Goal: Check status: Check status

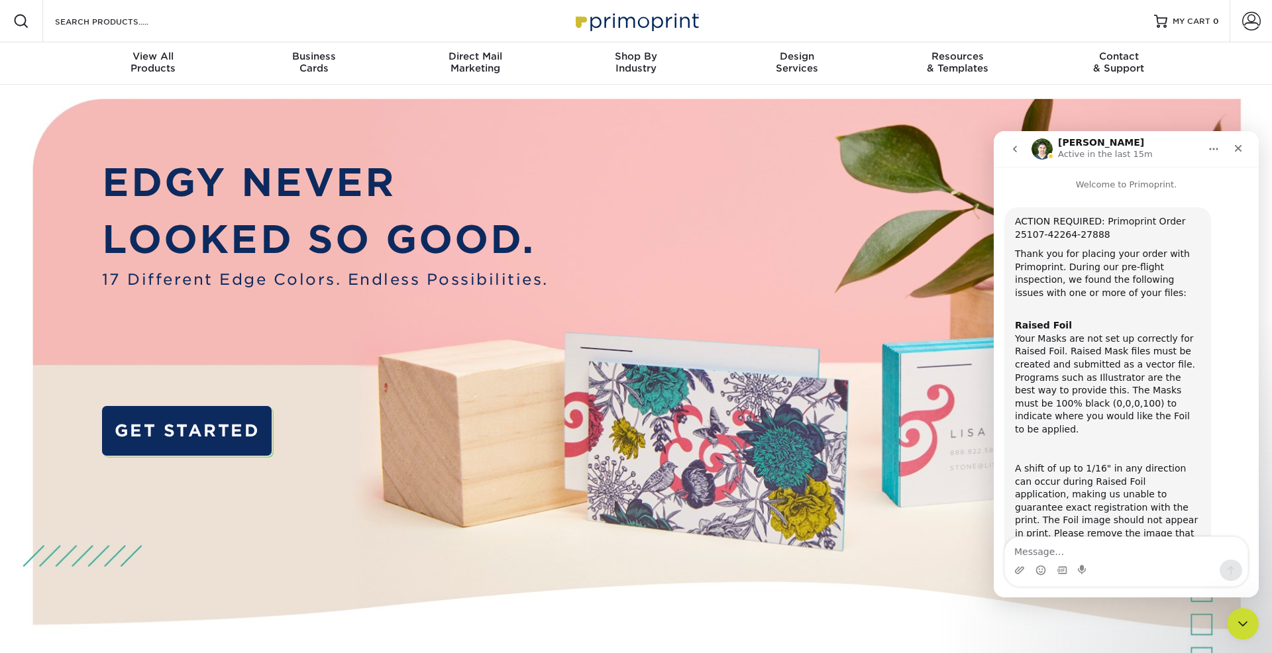
scroll to position [403, 0]
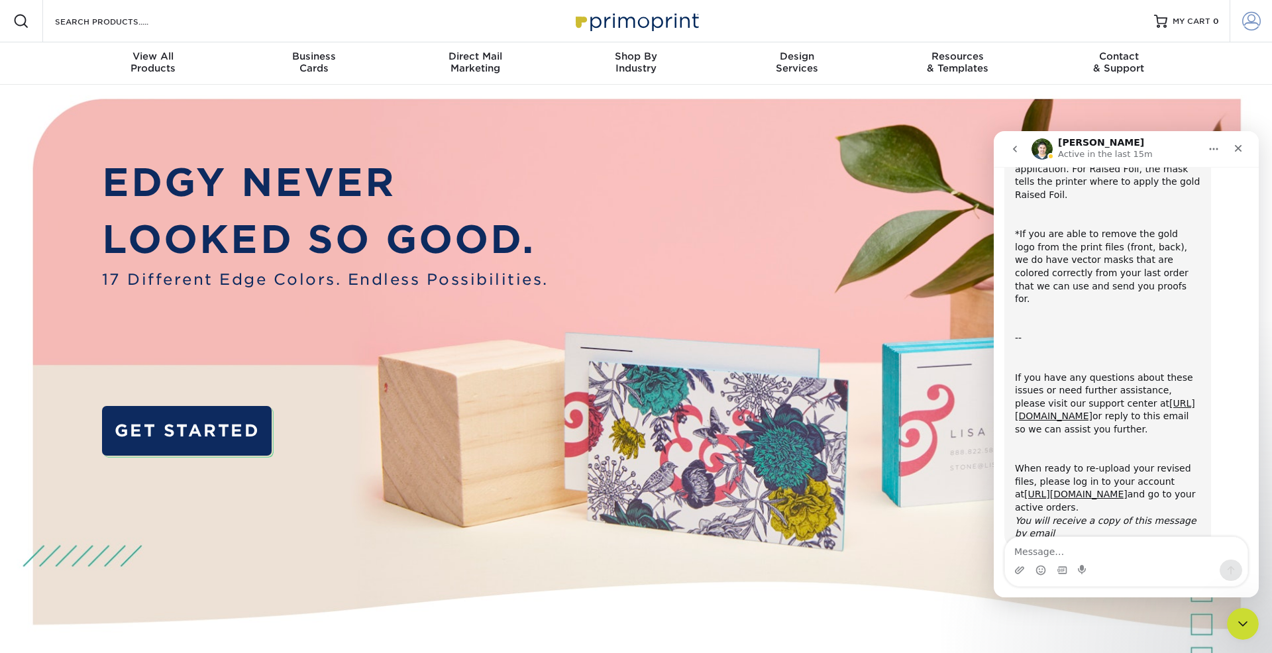
click at [1253, 17] on span at bounding box center [1251, 21] width 19 height 19
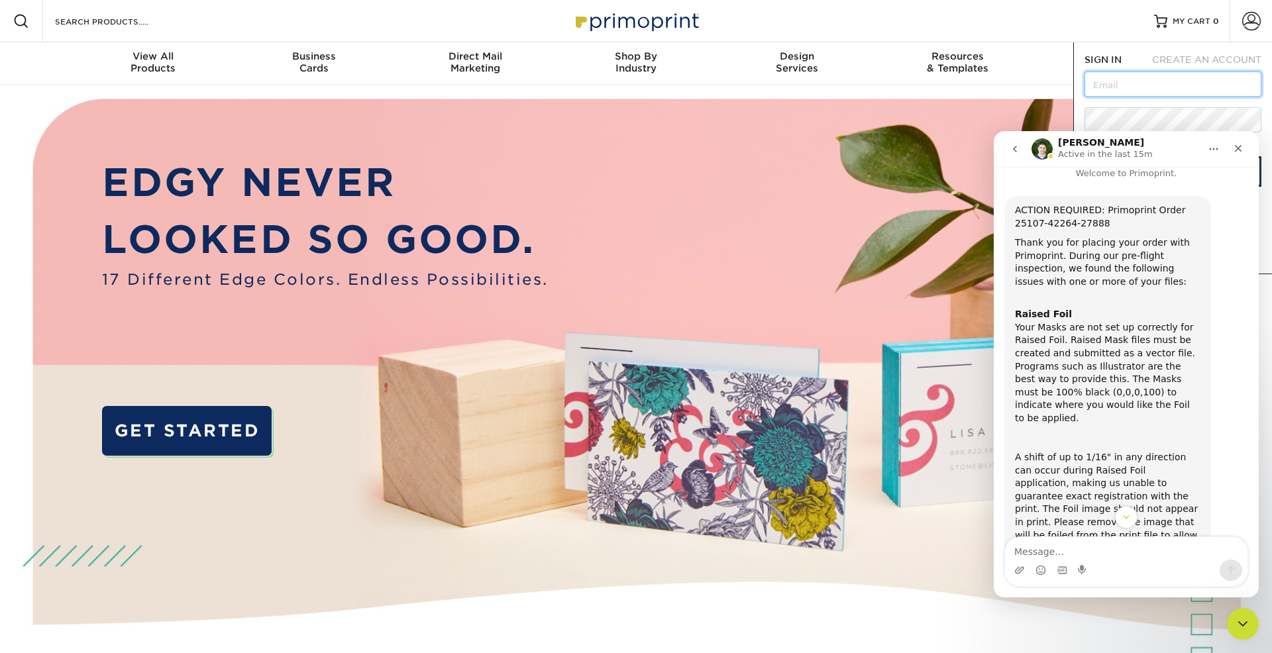
scroll to position [8, 0]
click at [1254, 28] on span at bounding box center [1251, 21] width 19 height 19
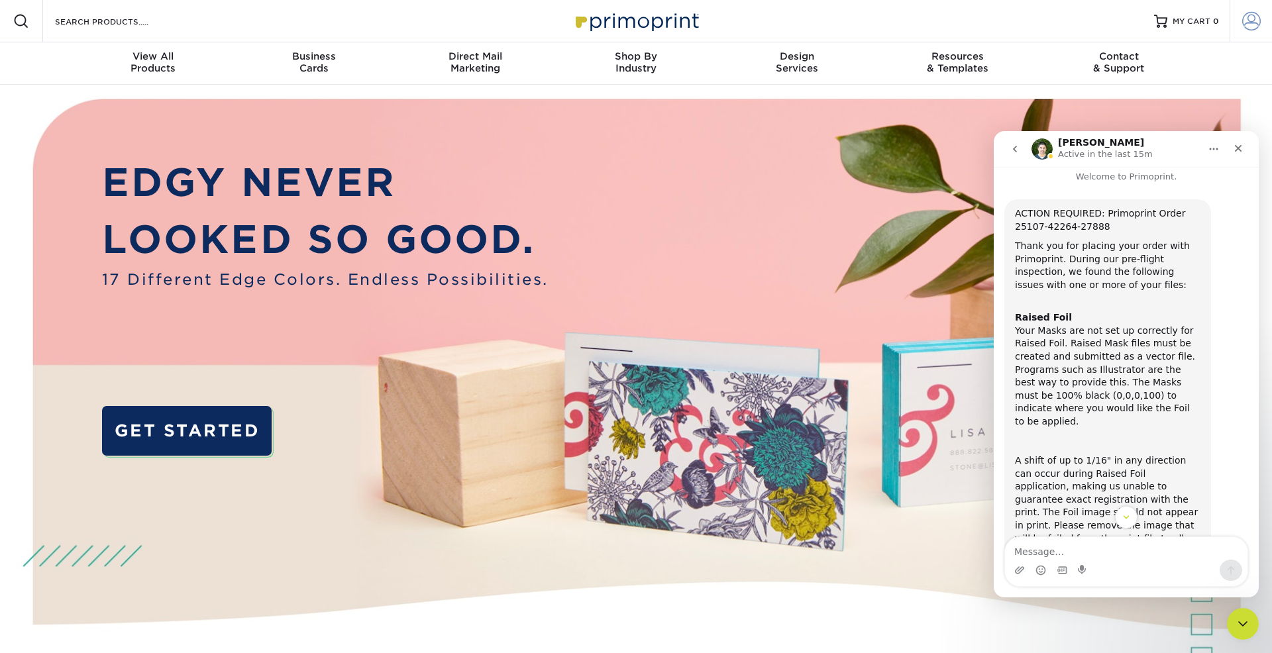
click at [1254, 28] on span at bounding box center [1251, 21] width 19 height 19
click at [1235, 146] on icon "Close" at bounding box center [1238, 148] width 11 height 11
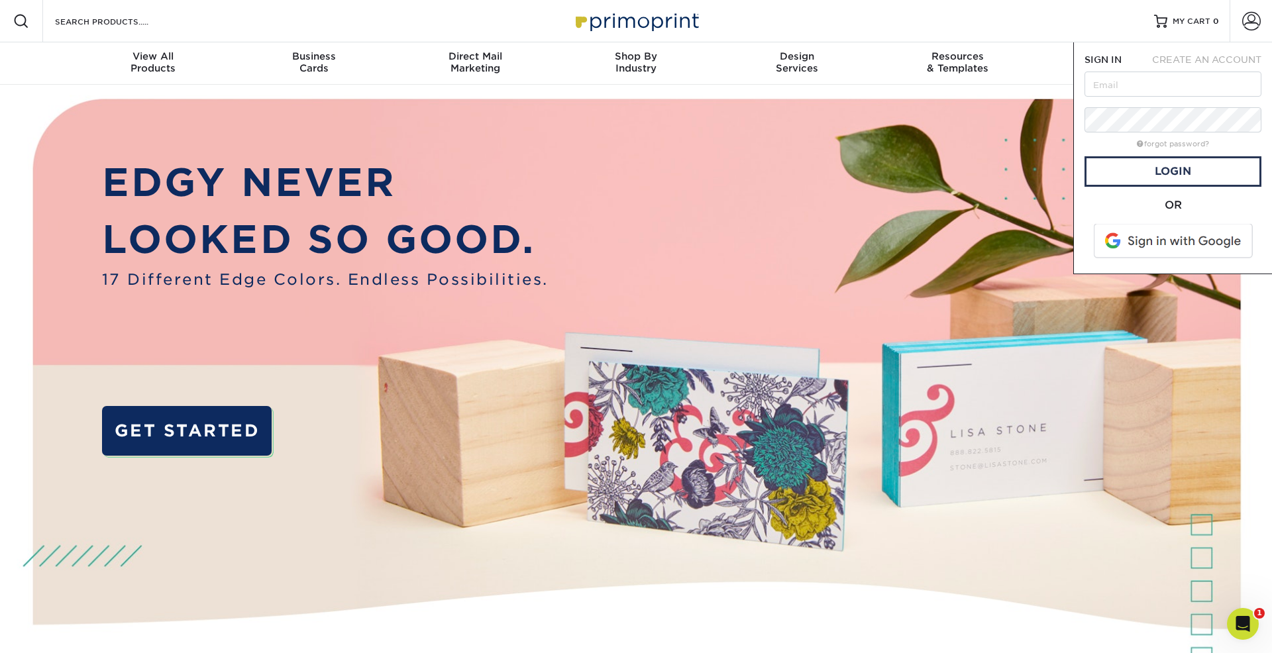
scroll to position [403, 0]
click at [1147, 88] on input "text" at bounding box center [1172, 84] width 177 height 25
click at [1152, 259] on div "OR" at bounding box center [1172, 230] width 177 height 66
click at [1145, 238] on span at bounding box center [1174, 241] width 169 height 34
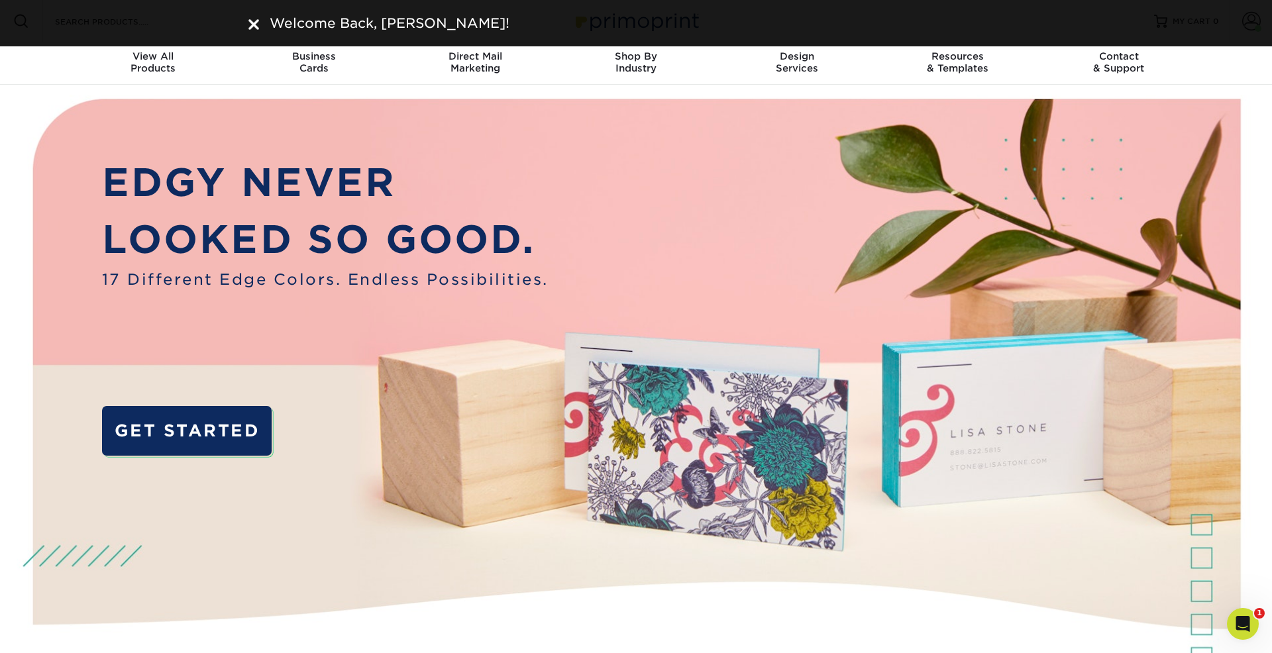
click at [1248, 25] on div "Welcome Back, Jessica!" at bounding box center [636, 23] width 1272 height 46
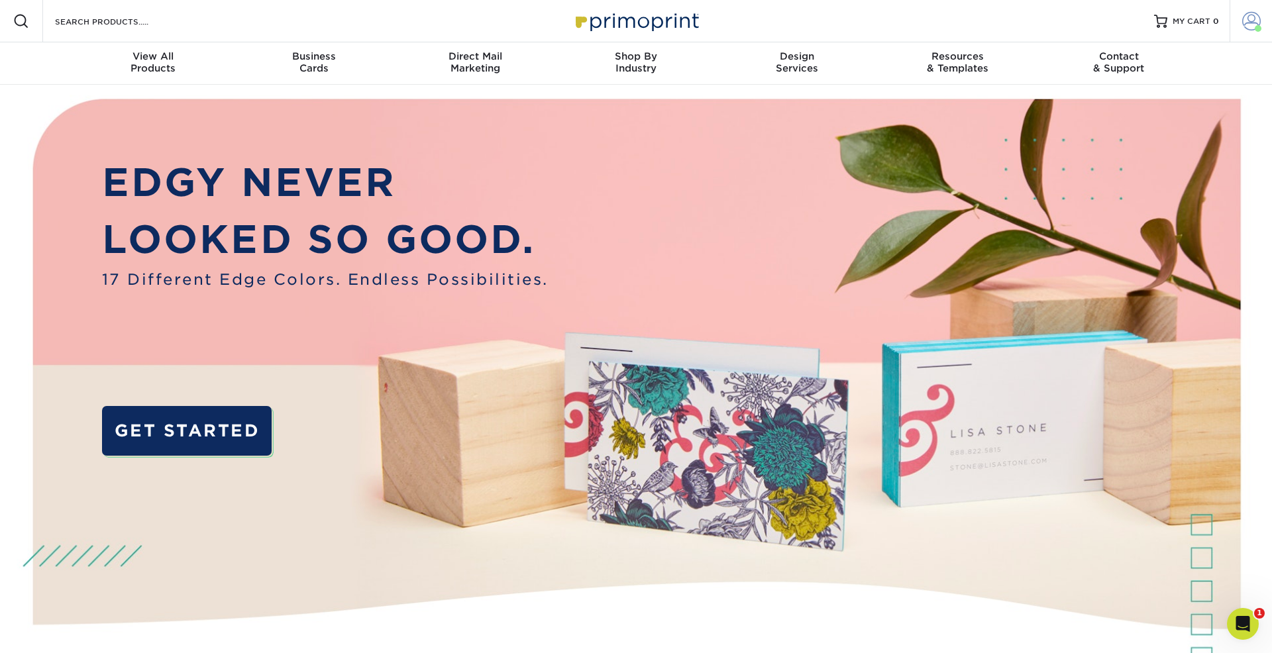
click at [1248, 25] on span at bounding box center [1251, 21] width 19 height 19
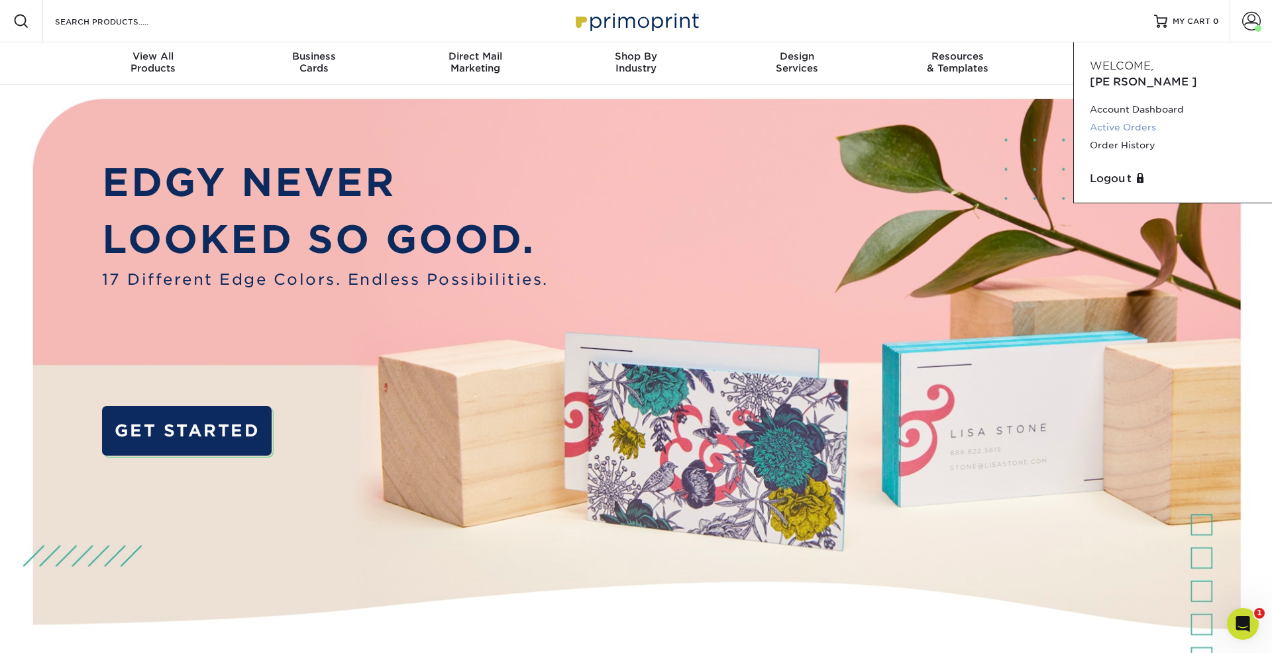
click at [1139, 119] on link "Active Orders" at bounding box center [1173, 128] width 166 height 18
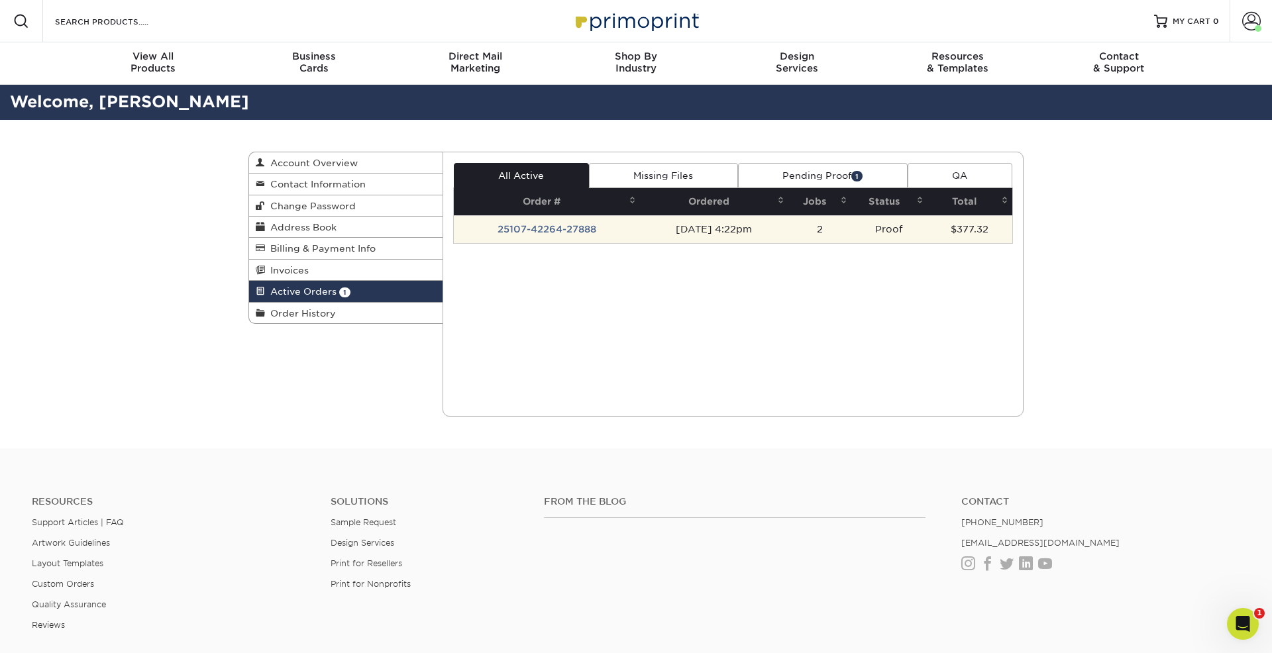
click at [586, 229] on td "25107-42264-27888" at bounding box center [547, 229] width 186 height 28
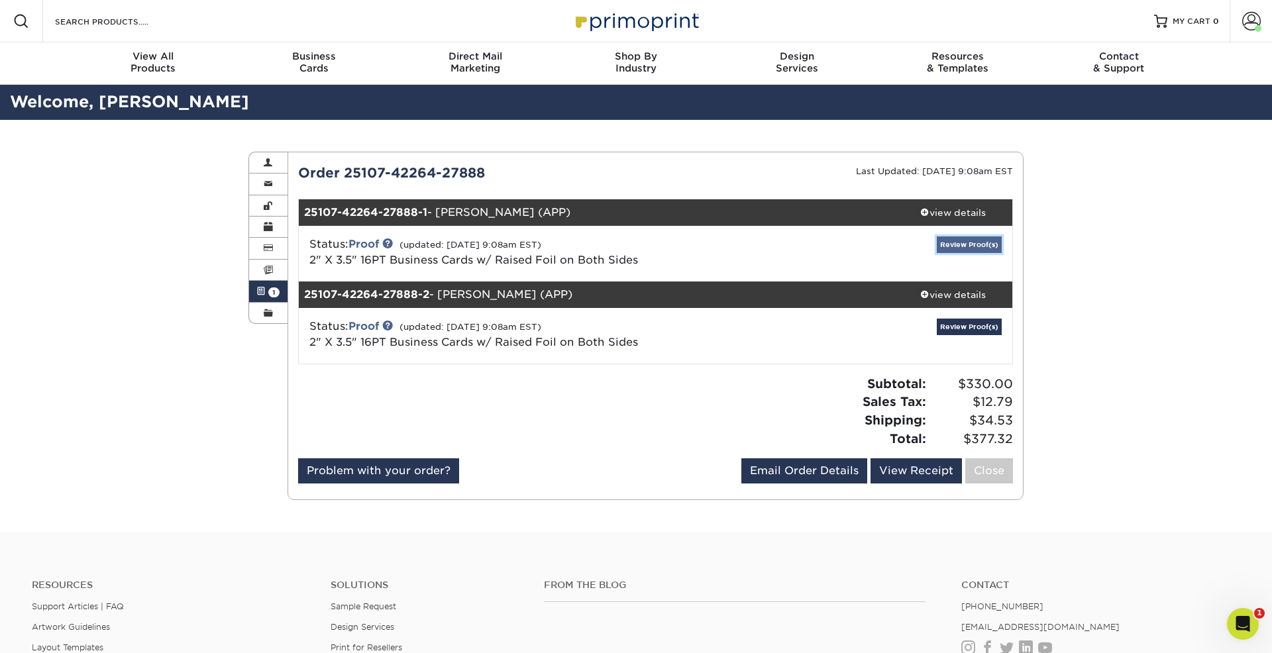
click at [954, 245] on link "Review Proof(s)" at bounding box center [969, 244] width 65 height 17
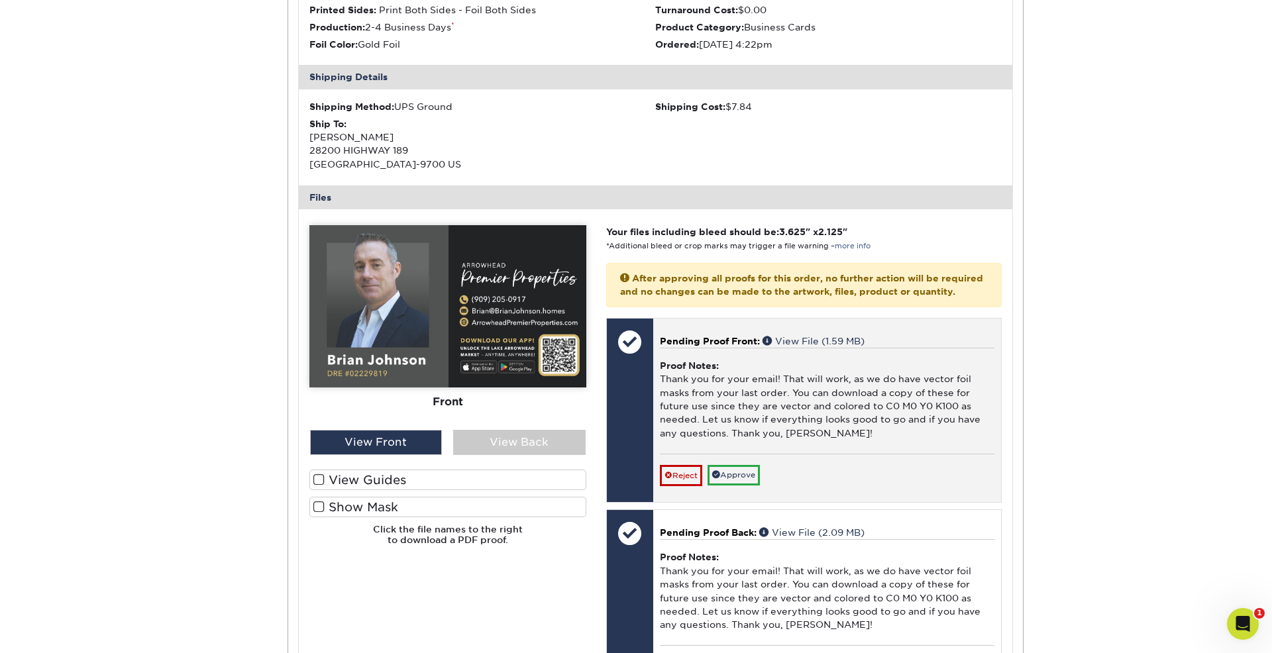
scroll to position [354, 0]
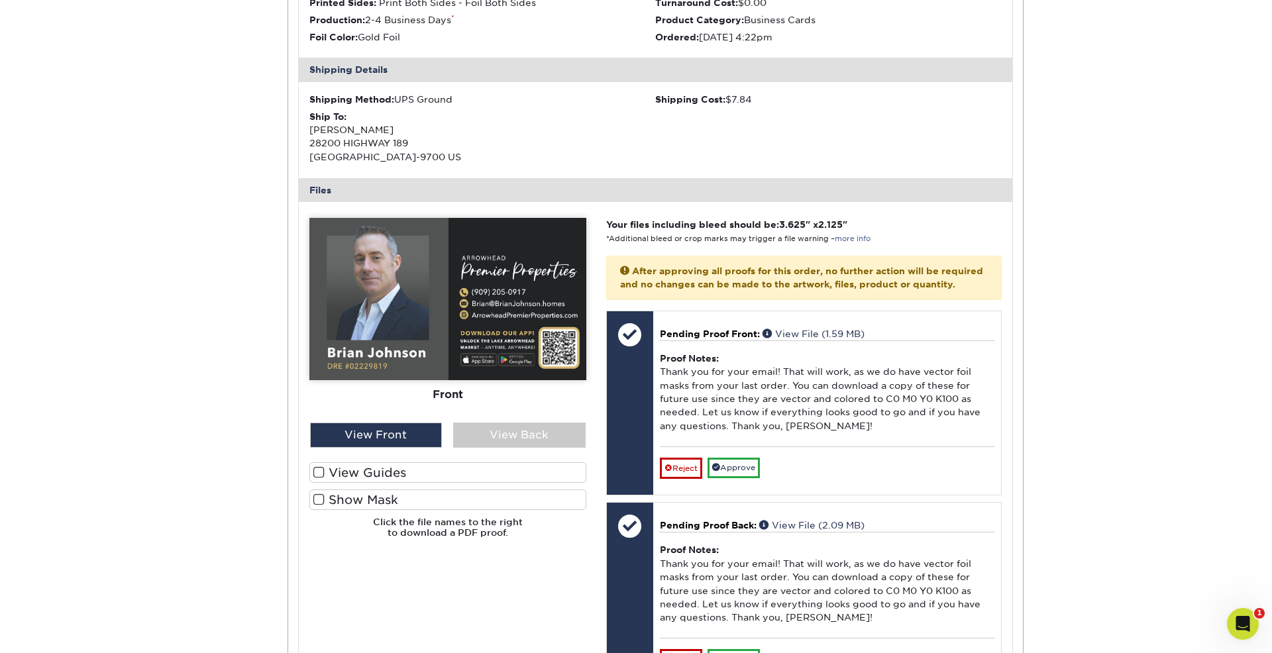
click at [405, 500] on label "Show Mask" at bounding box center [447, 499] width 277 height 21
click at [0, 0] on input "Show Mask" at bounding box center [0, 0] width 0 height 0
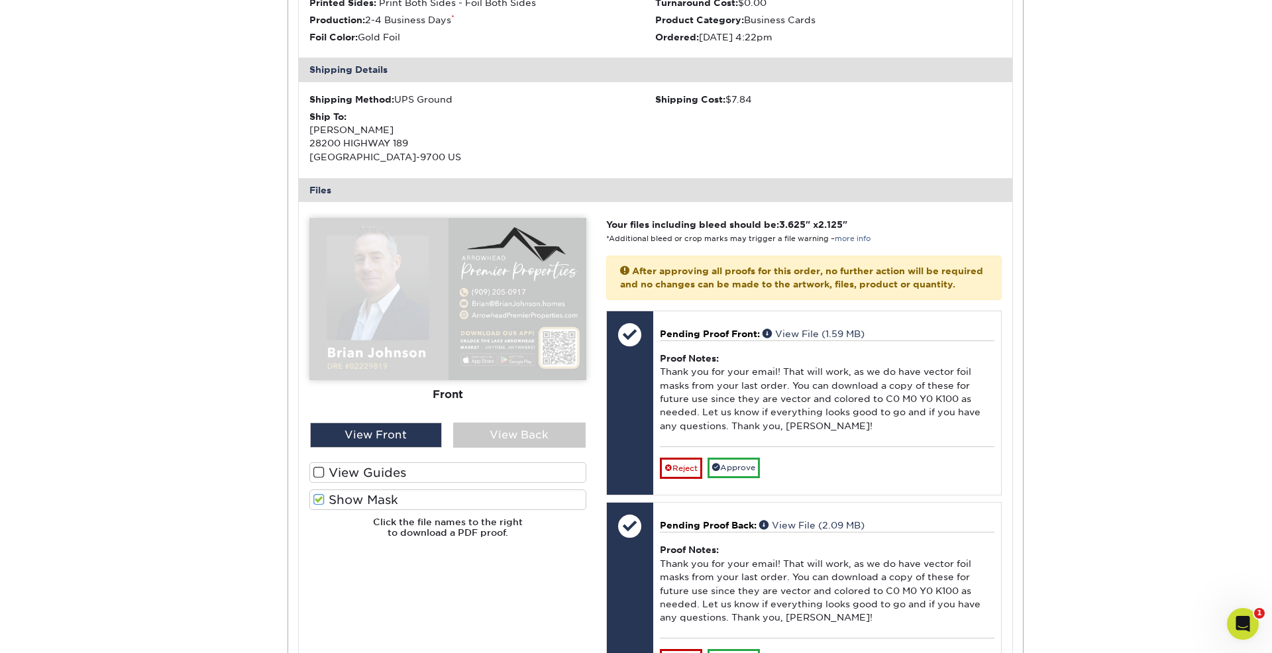
click at [380, 474] on label "View Guides" at bounding box center [447, 472] width 277 height 21
click at [0, 0] on input "View Guides" at bounding box center [0, 0] width 0 height 0
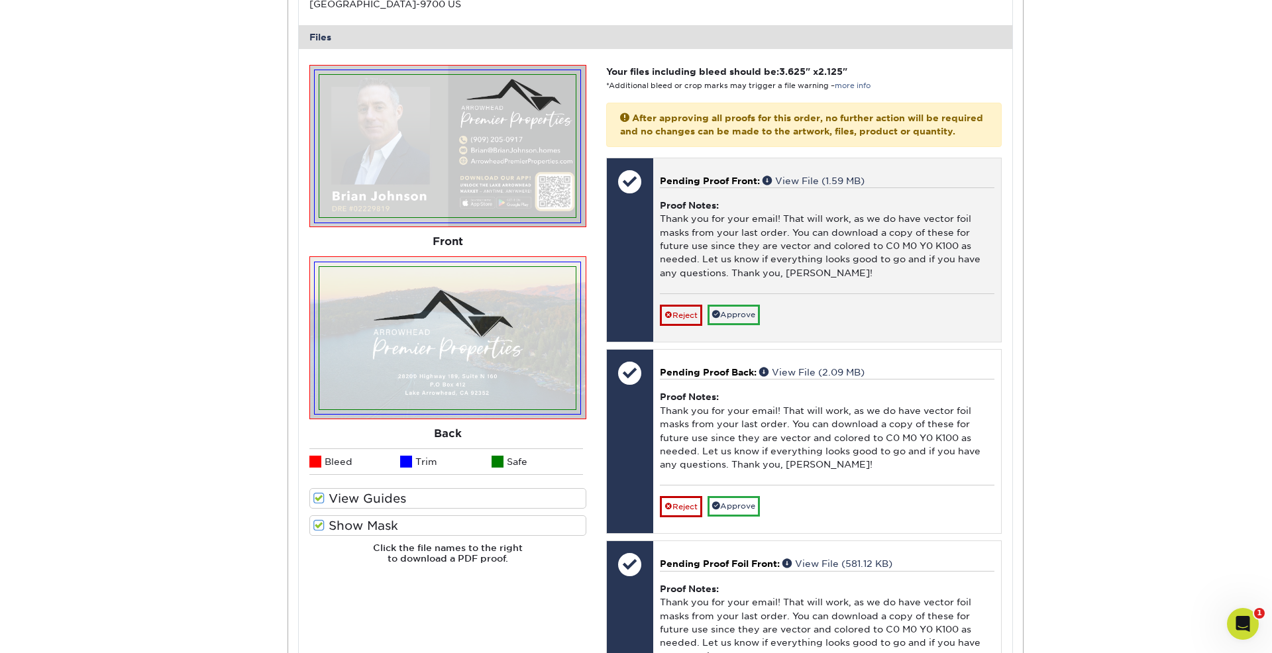
scroll to position [505, 0]
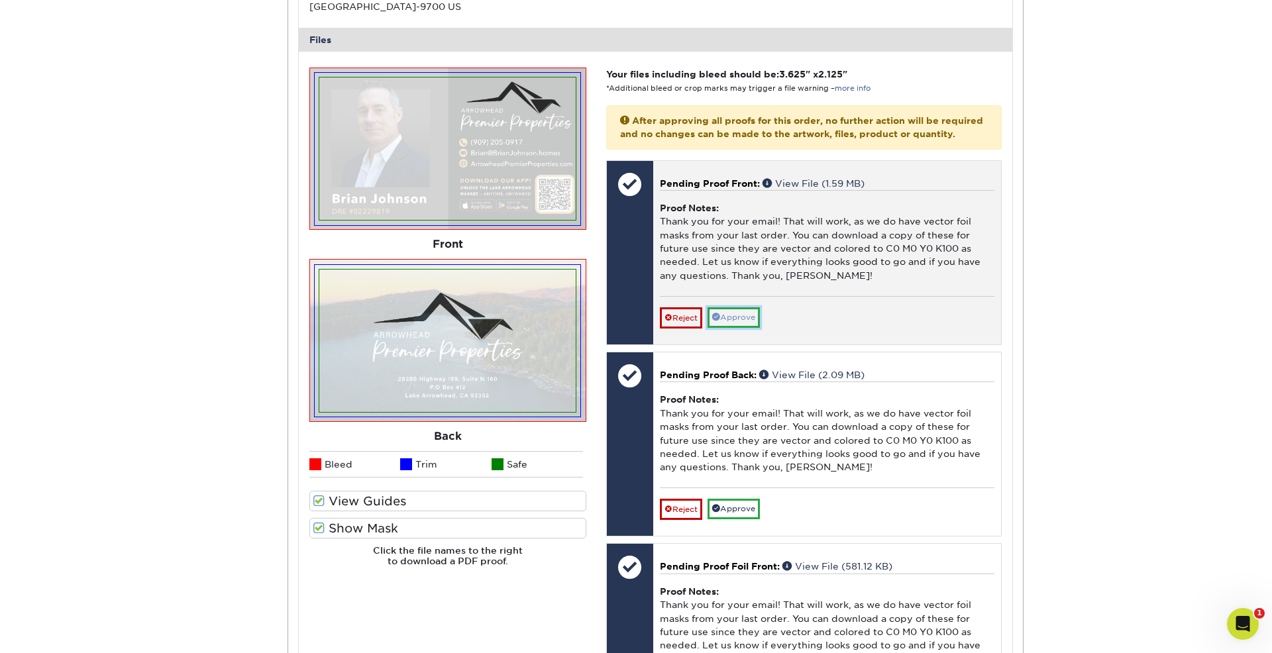
click at [739, 328] on link "Approve" at bounding box center [733, 317] width 52 height 21
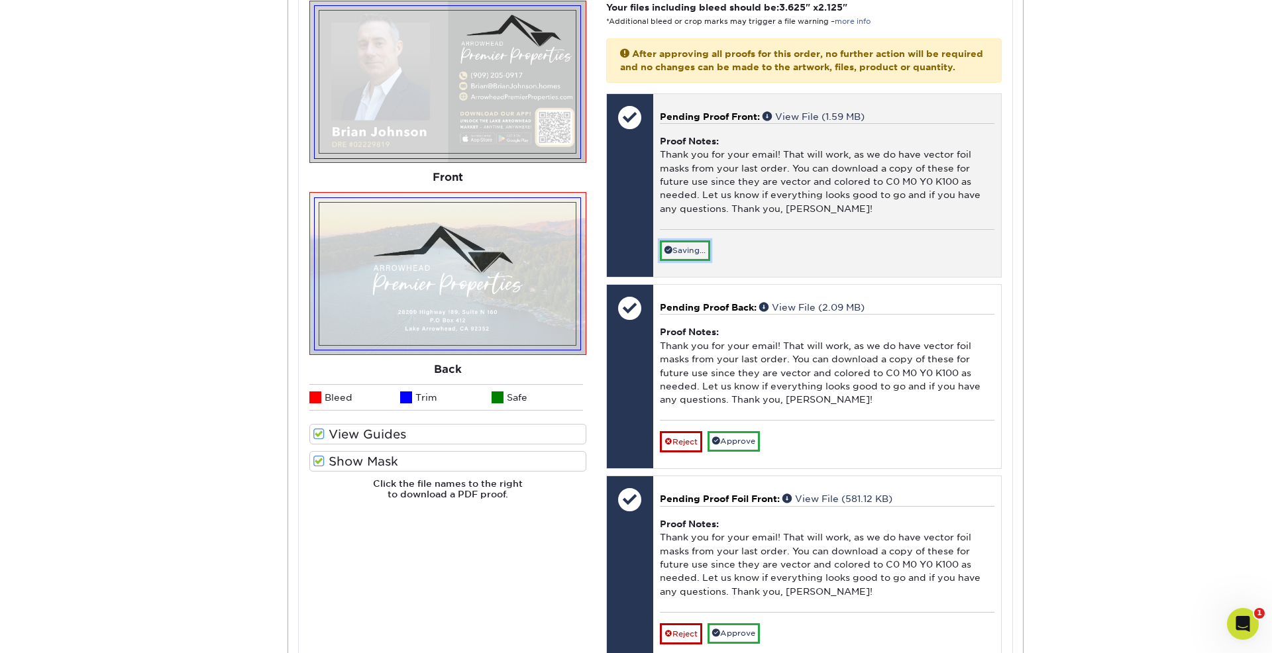
scroll to position [627, 0]
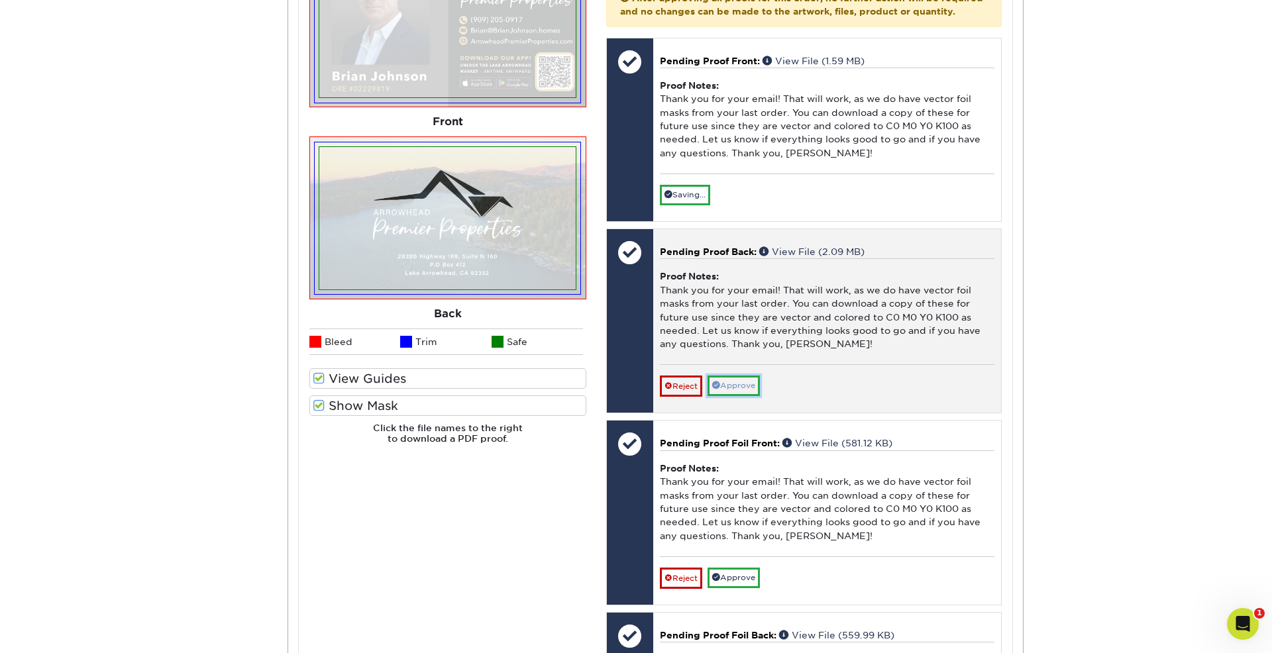
click at [739, 396] on link "Approve" at bounding box center [733, 386] width 52 height 21
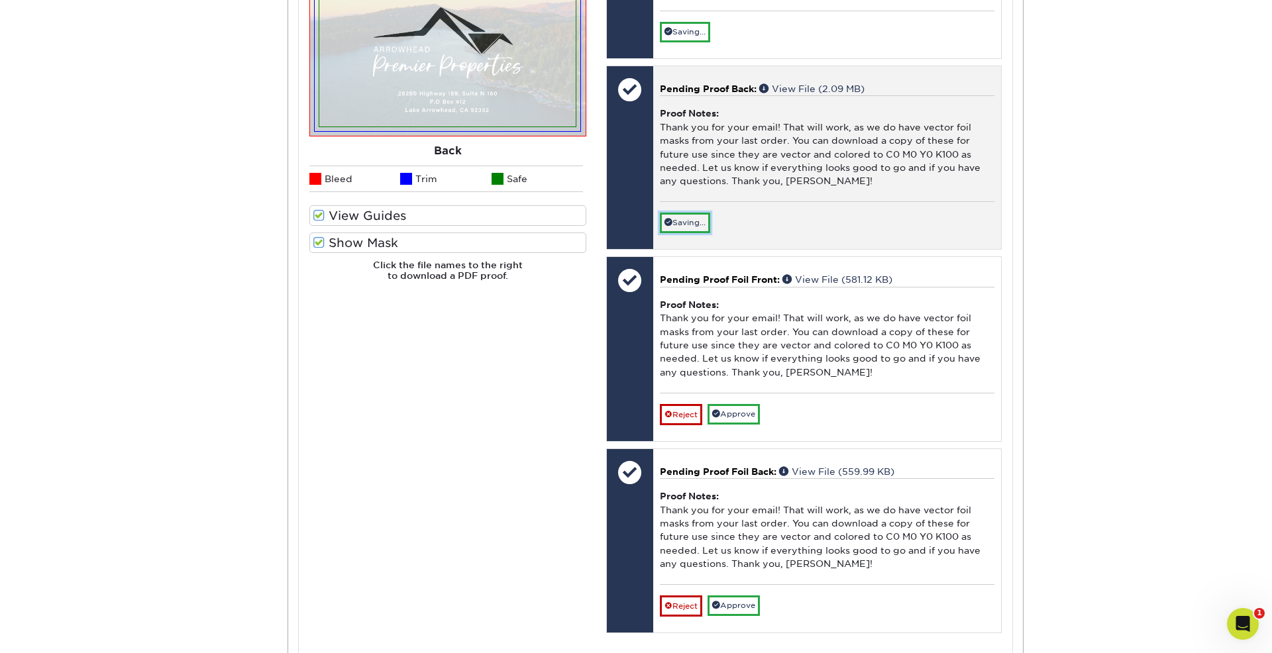
scroll to position [853, 0]
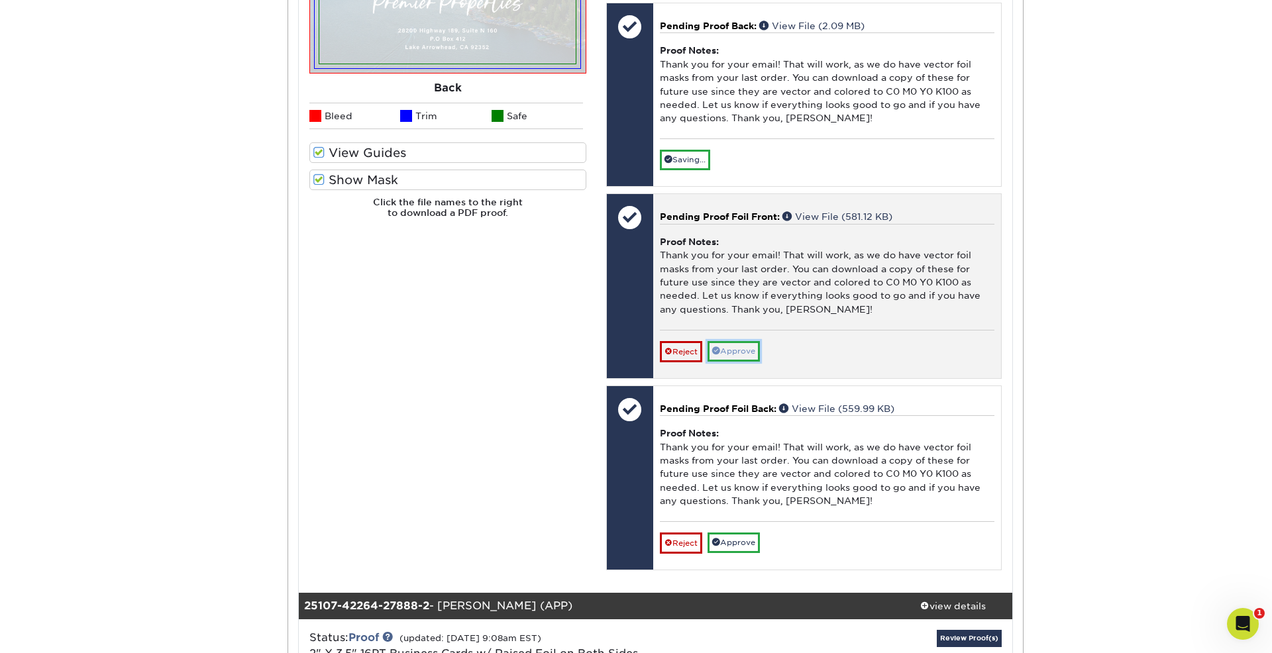
click at [750, 362] on link "Approve" at bounding box center [733, 351] width 52 height 21
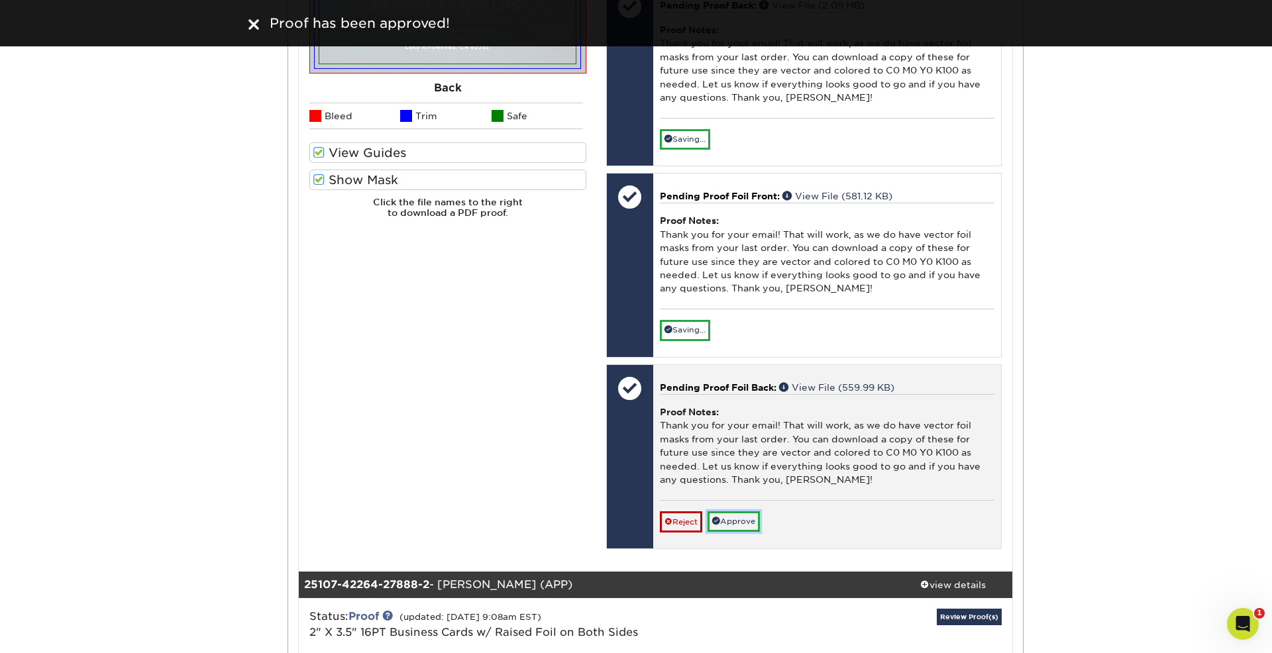
click at [721, 532] on link "Approve" at bounding box center [733, 521] width 52 height 21
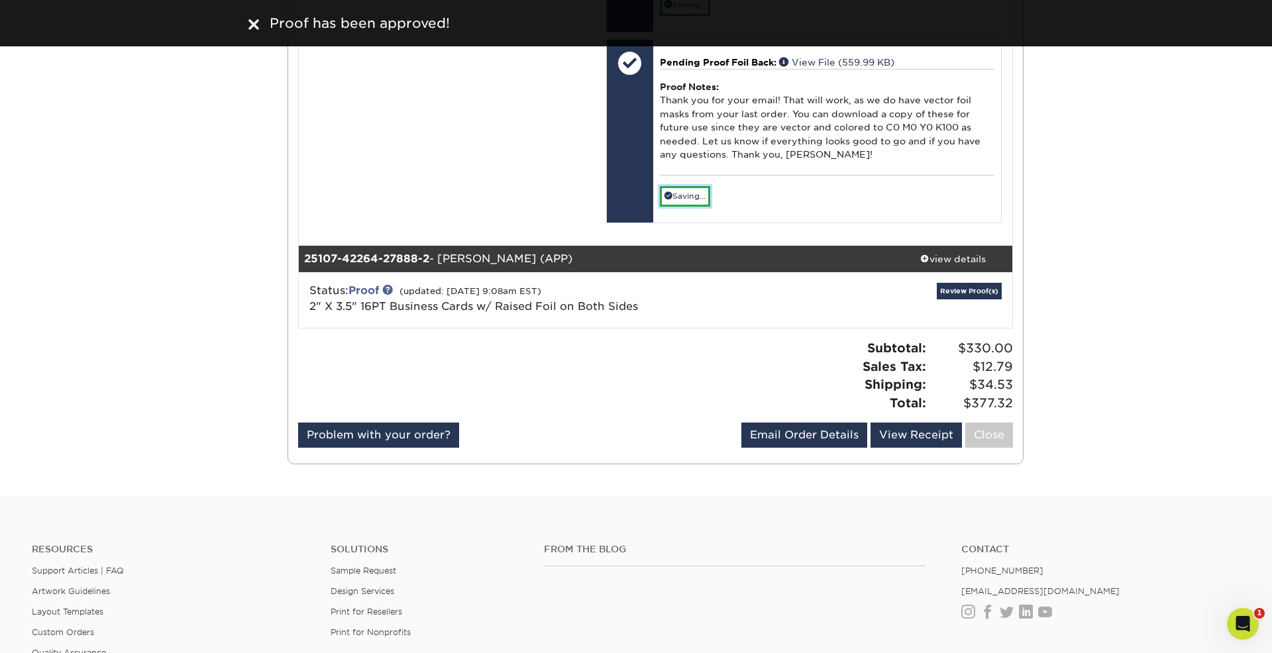
scroll to position [1184, 0]
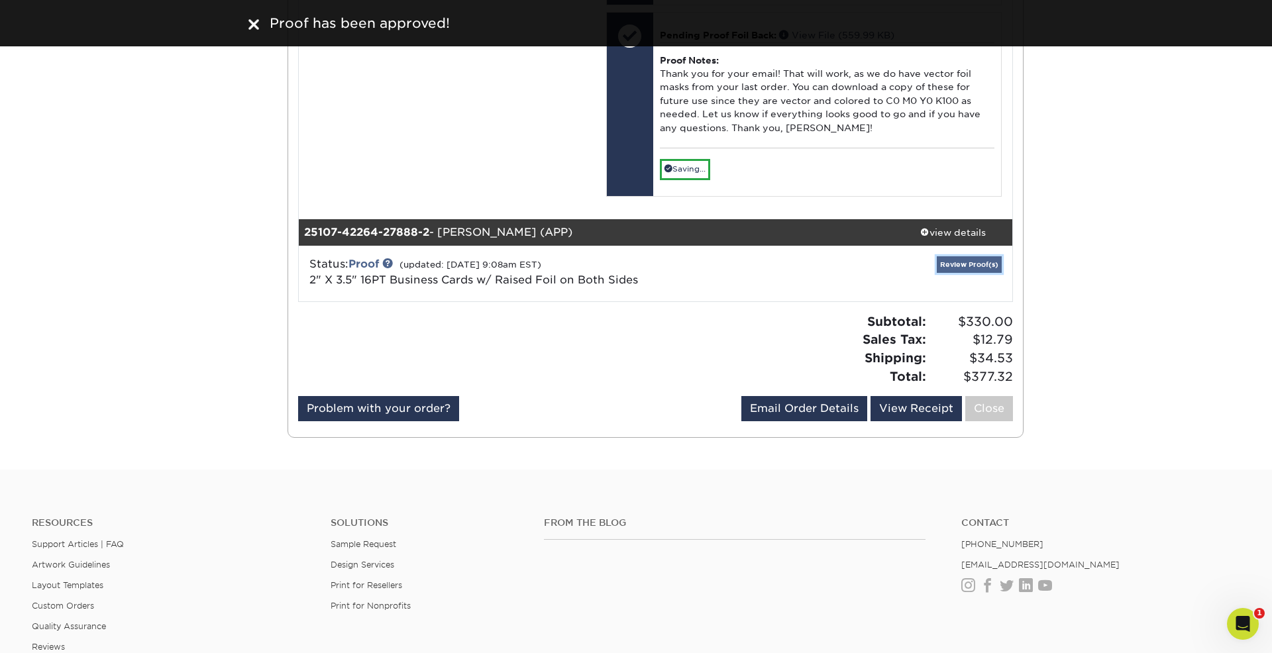
click at [970, 273] on link "Review Proof(s)" at bounding box center [969, 264] width 65 height 17
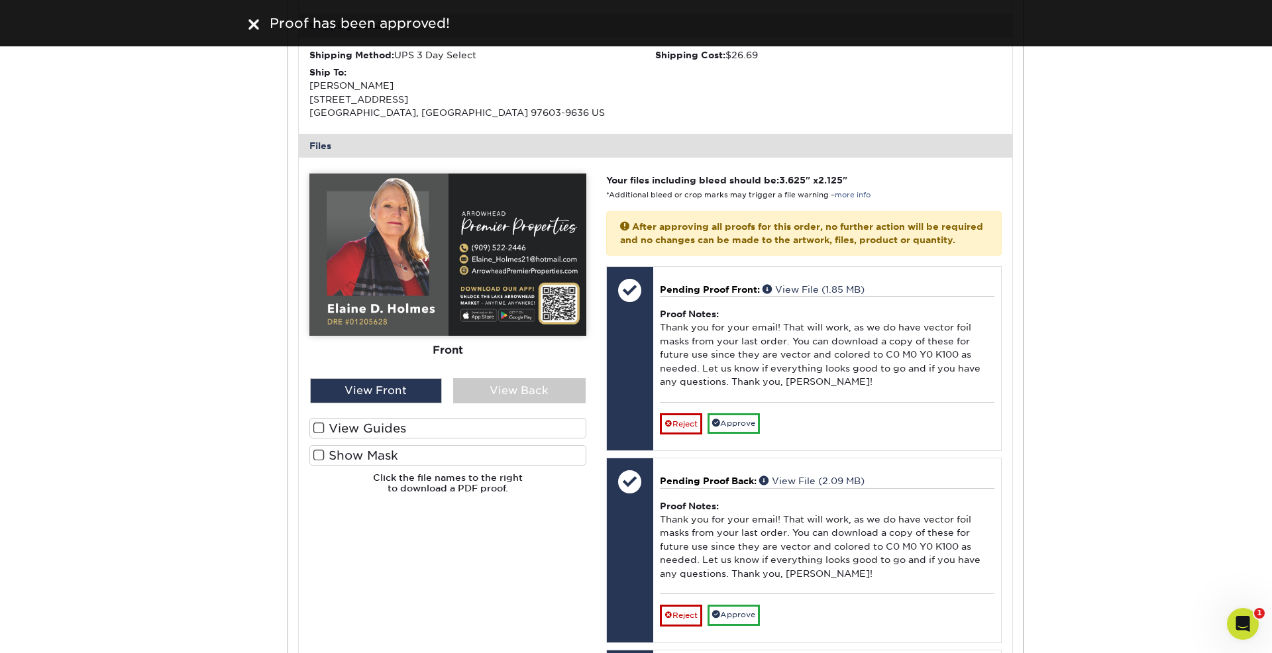
scroll to position [1577, 0]
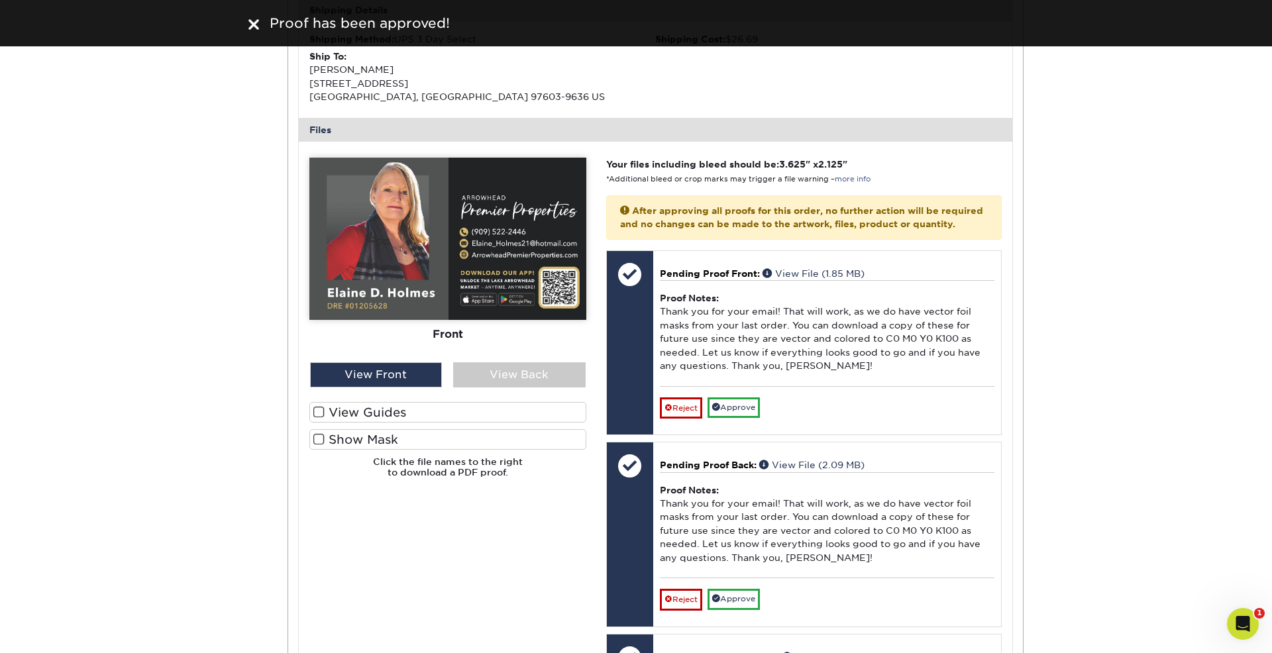
click at [457, 423] on label "View Guides" at bounding box center [447, 412] width 277 height 21
click at [0, 0] on input "View Guides" at bounding box center [0, 0] width 0 height 0
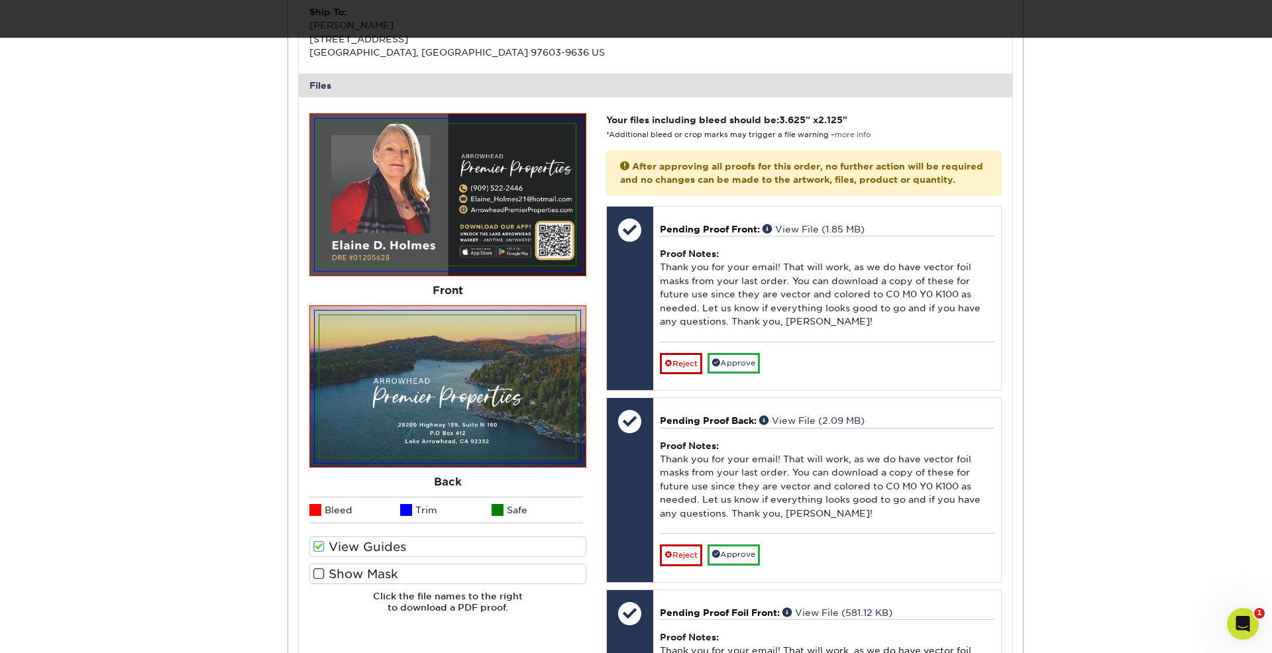
scroll to position [1666, 0]
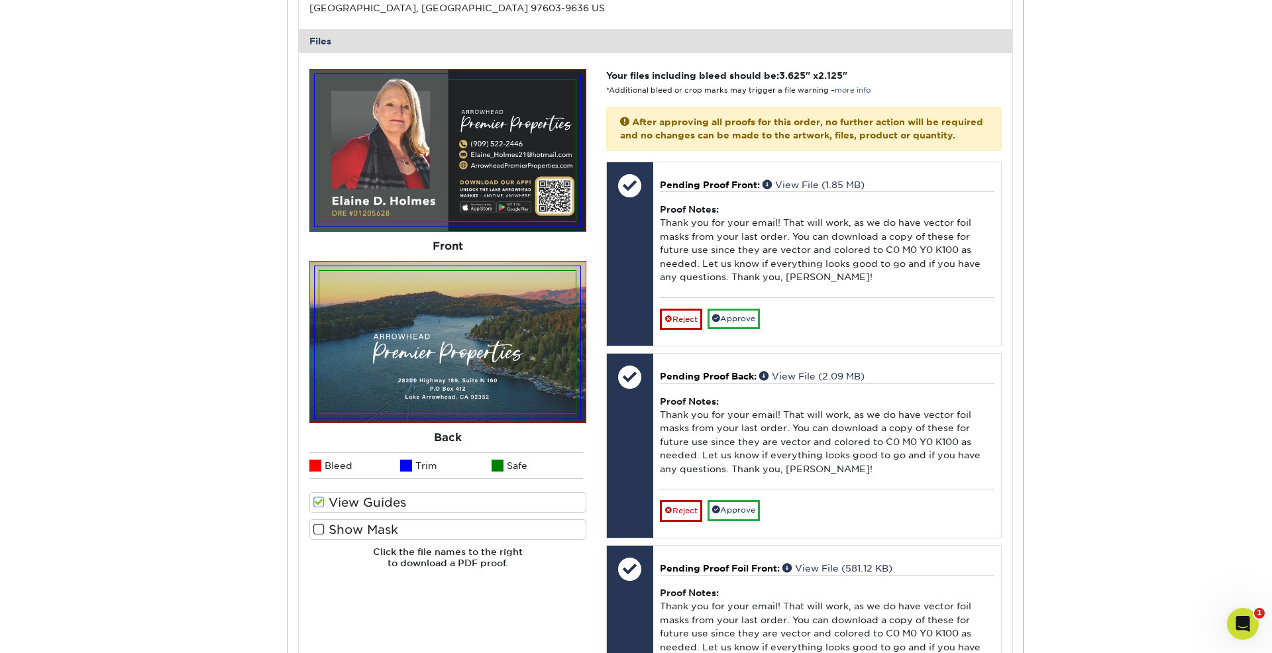
click at [372, 540] on label "Show Mask" at bounding box center [447, 529] width 277 height 21
click at [0, 0] on input "Show Mask" at bounding box center [0, 0] width 0 height 0
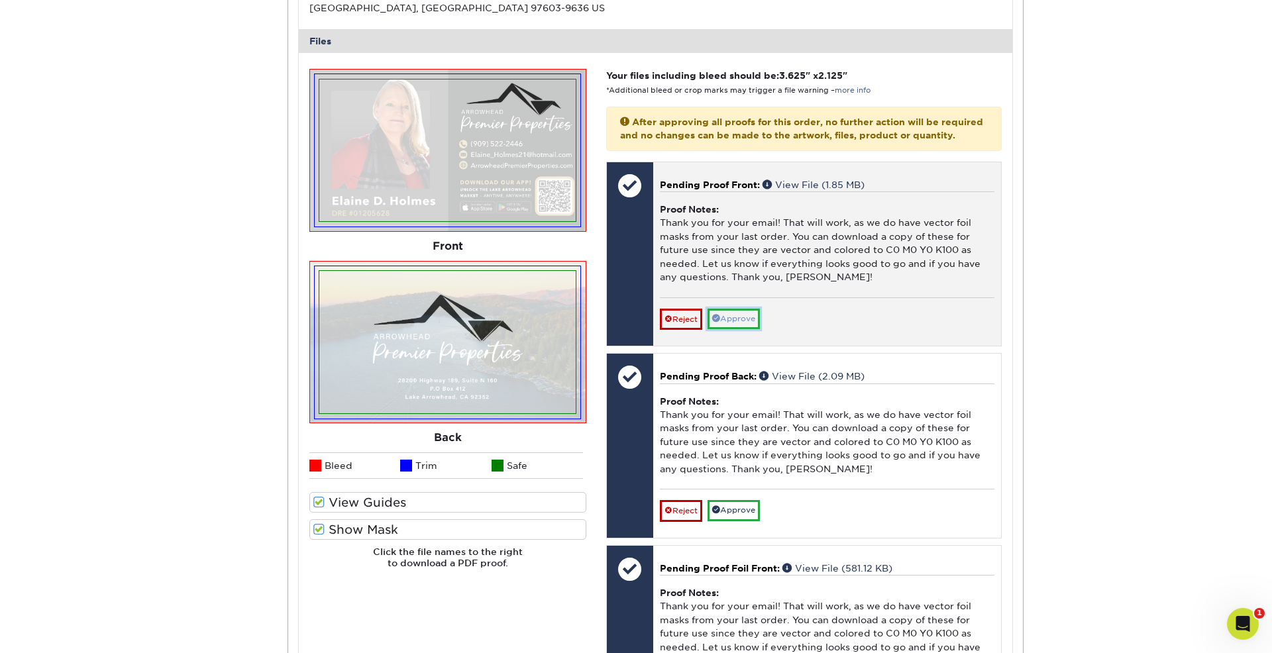
click at [742, 329] on link "Approve" at bounding box center [733, 319] width 52 height 21
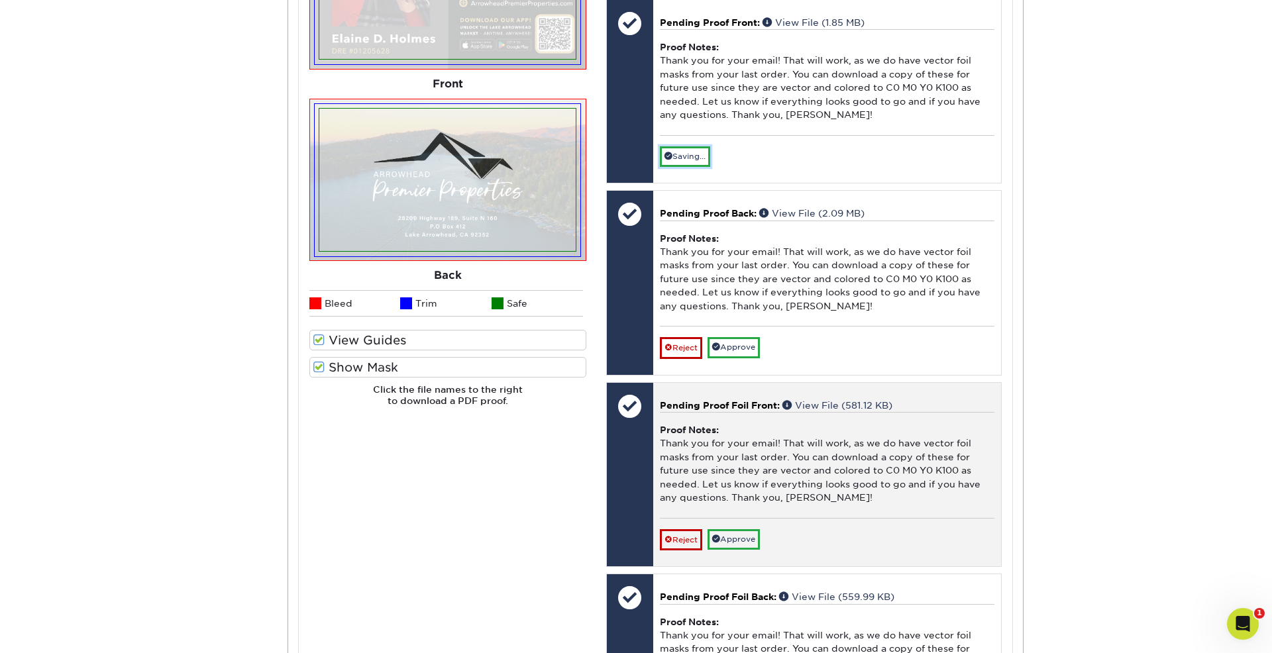
scroll to position [1873, 0]
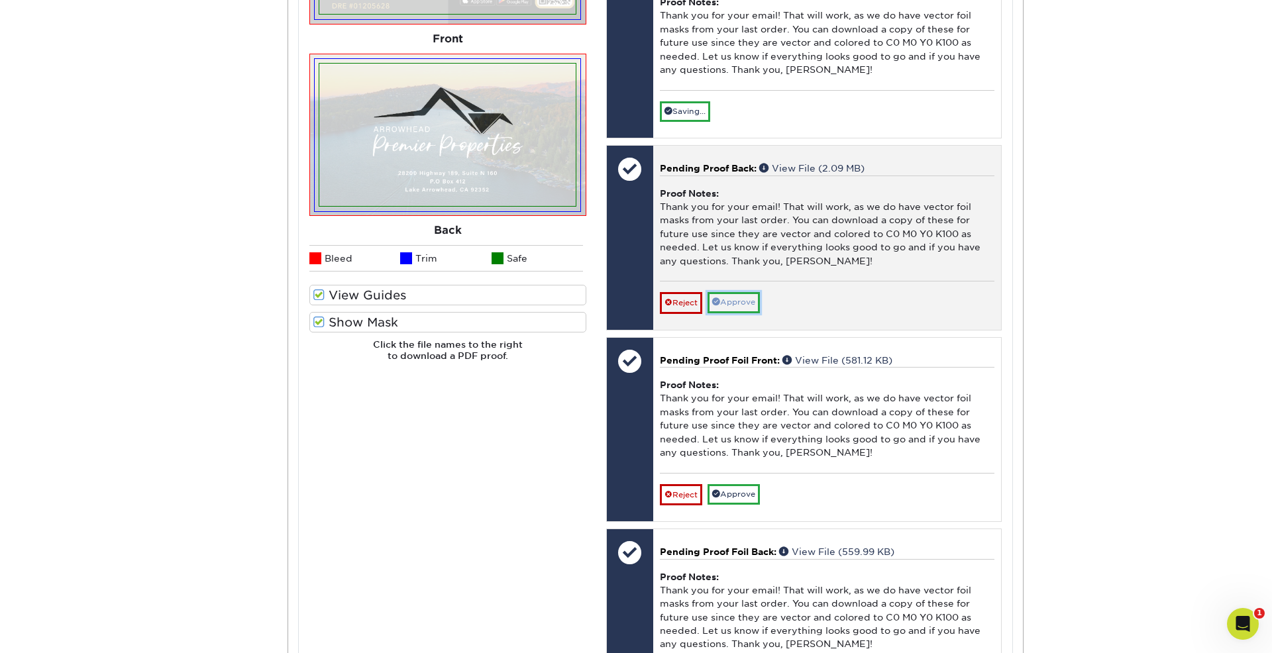
click at [739, 313] on link "Approve" at bounding box center [733, 302] width 52 height 21
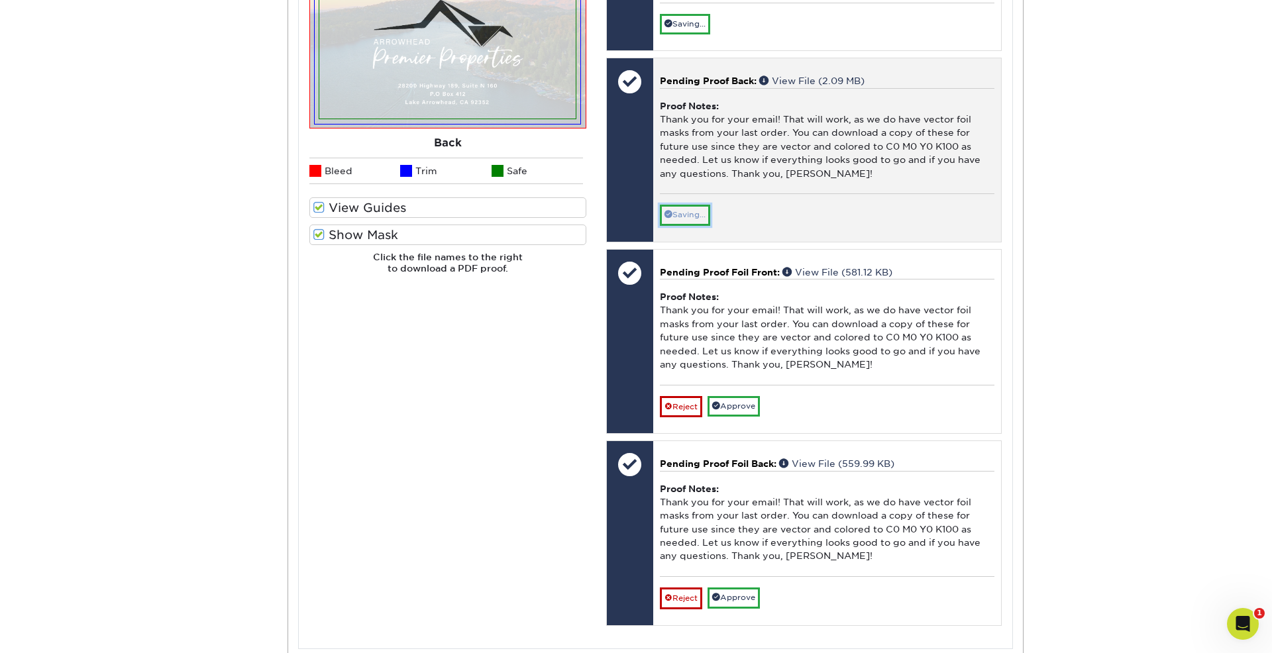
scroll to position [2045, 0]
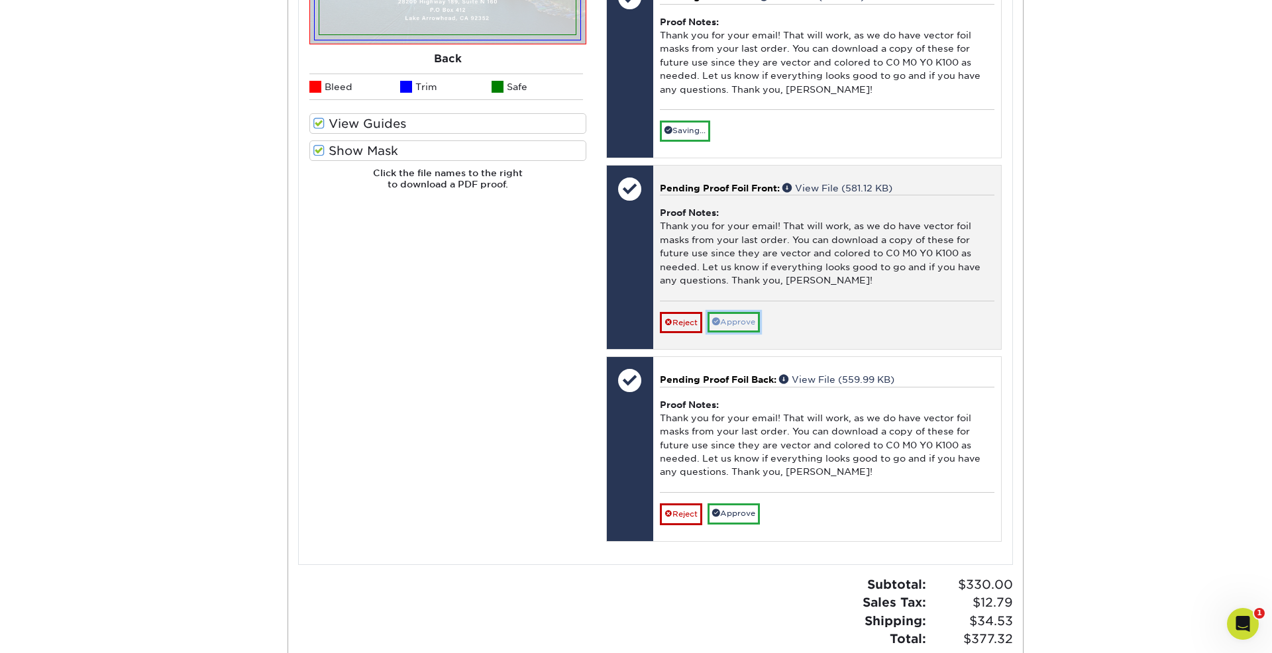
click at [737, 332] on link "Approve" at bounding box center [733, 322] width 52 height 21
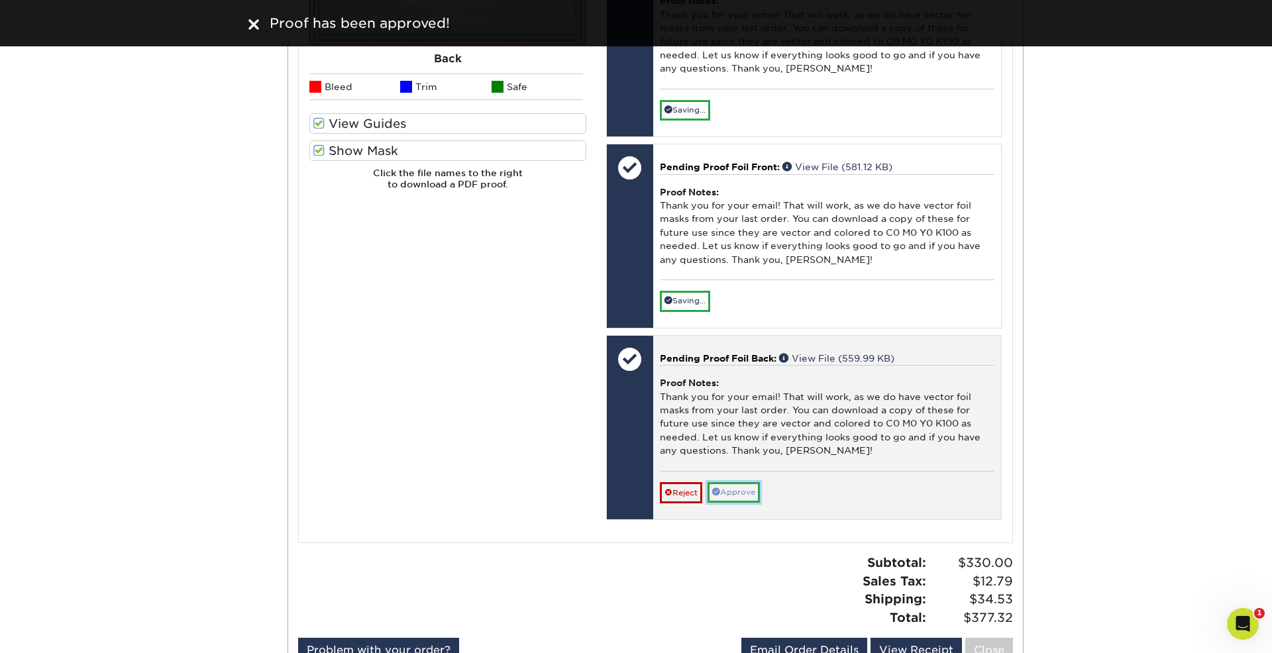
click at [739, 503] on link "Approve" at bounding box center [733, 492] width 52 height 21
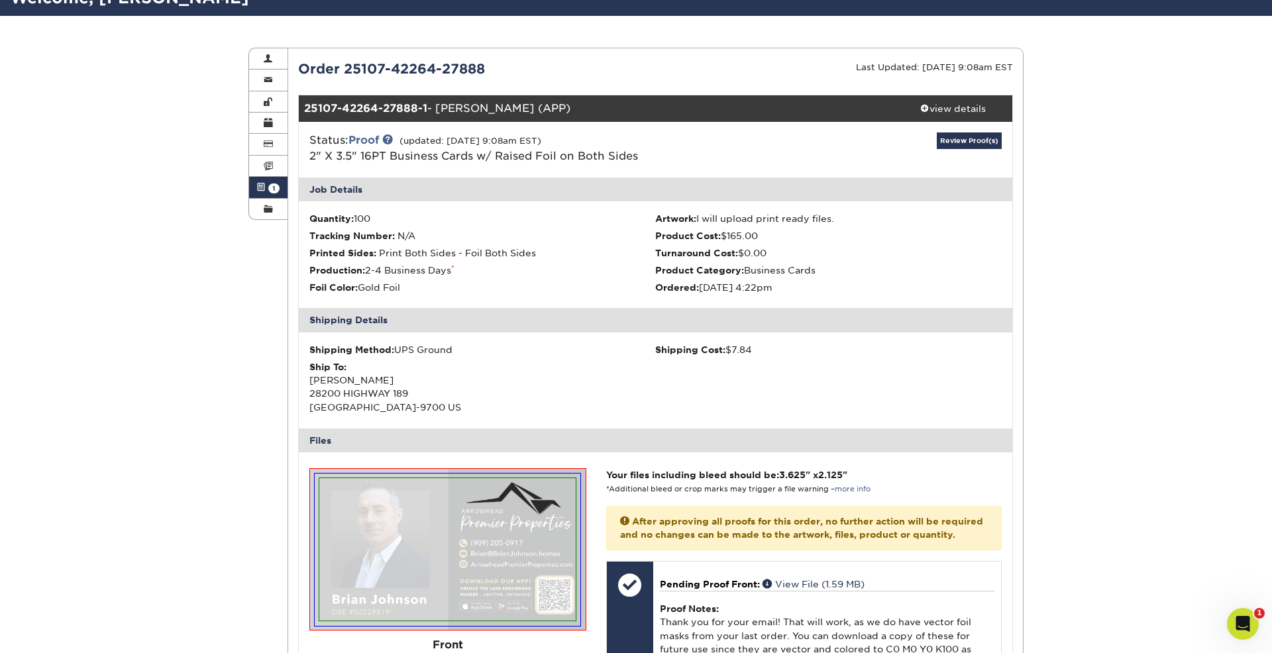
scroll to position [0, 0]
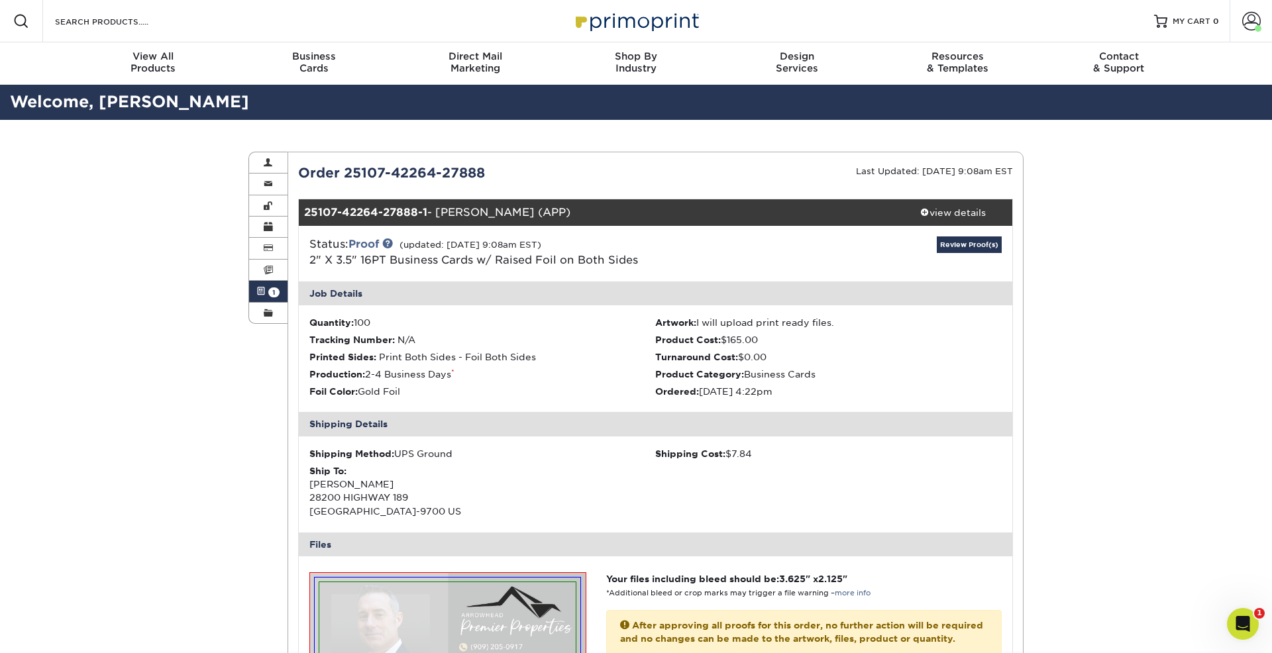
click at [260, 289] on span at bounding box center [260, 291] width 9 height 11
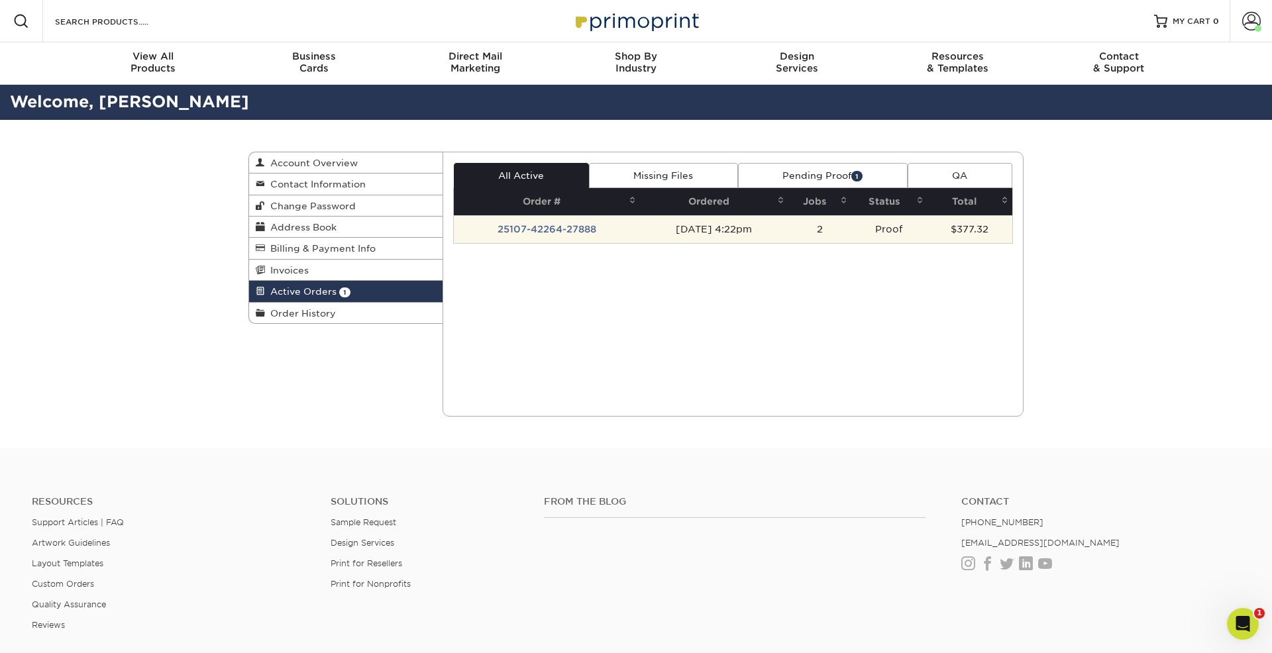
click at [715, 230] on td "[DATE] 4:22pm" at bounding box center [714, 229] width 149 height 28
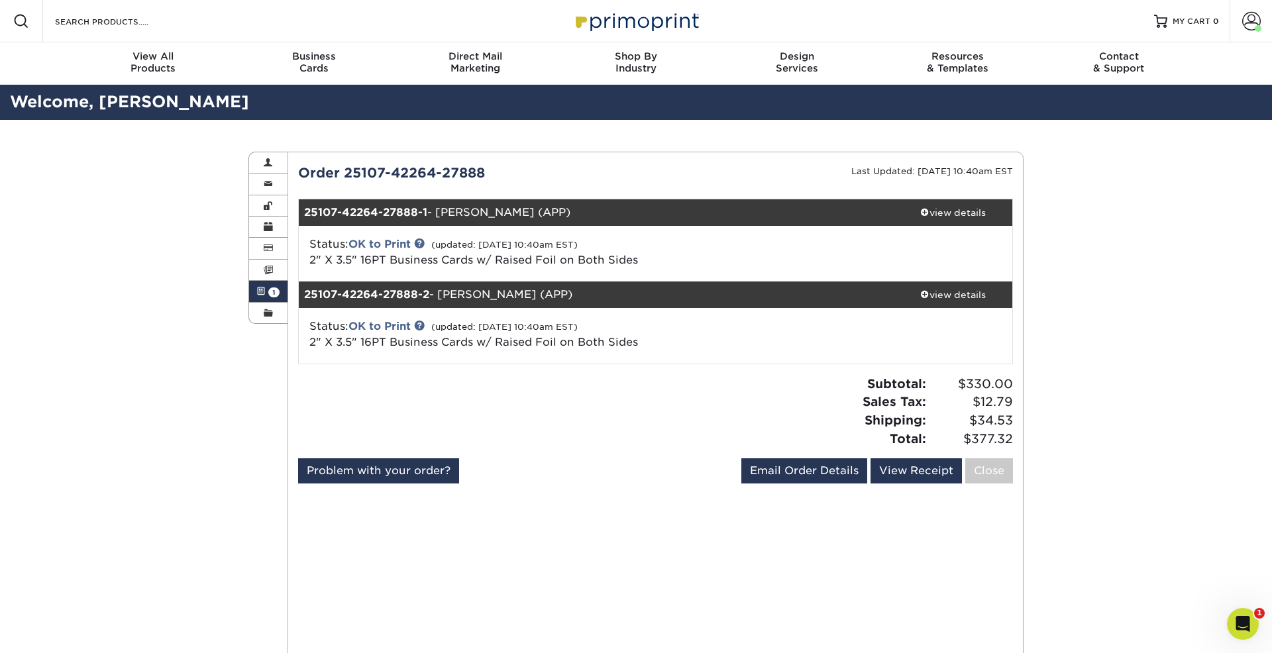
click at [158, 314] on div "Active Orders Account Overview Contact Information Change Password Address Book…" at bounding box center [636, 566] width 1272 height 892
